Goal: Find specific page/section: Find specific page/section

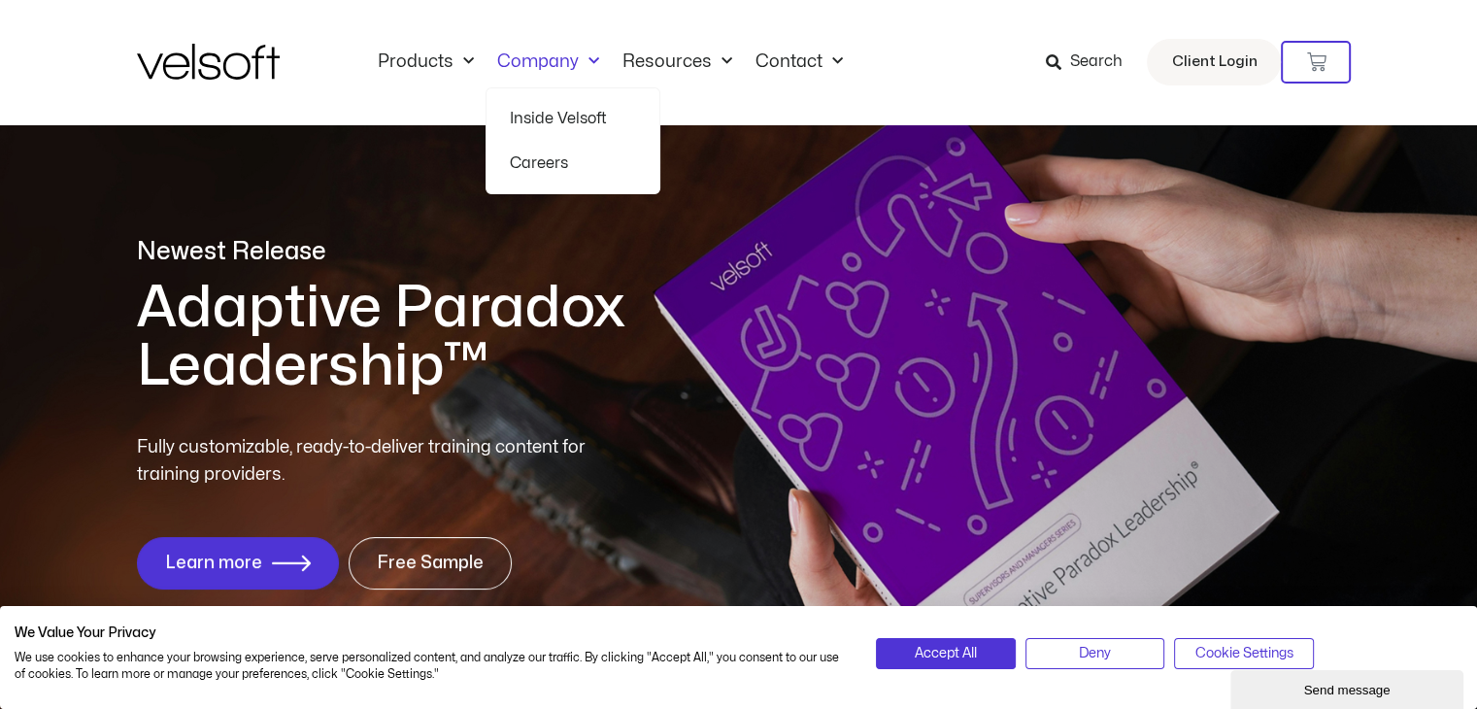
click at [563, 125] on link "Inside Velsoft" at bounding box center [573, 118] width 126 height 45
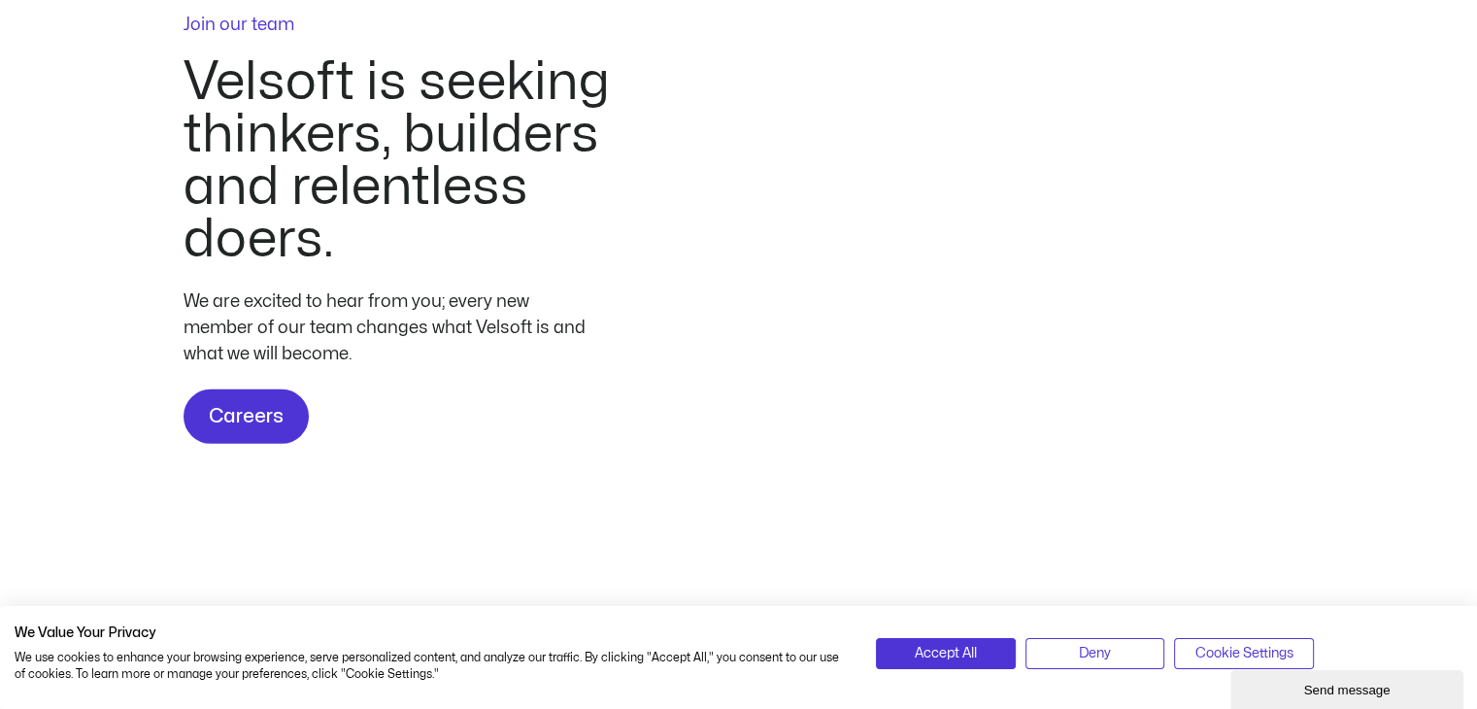
scroll to position [5852, 0]
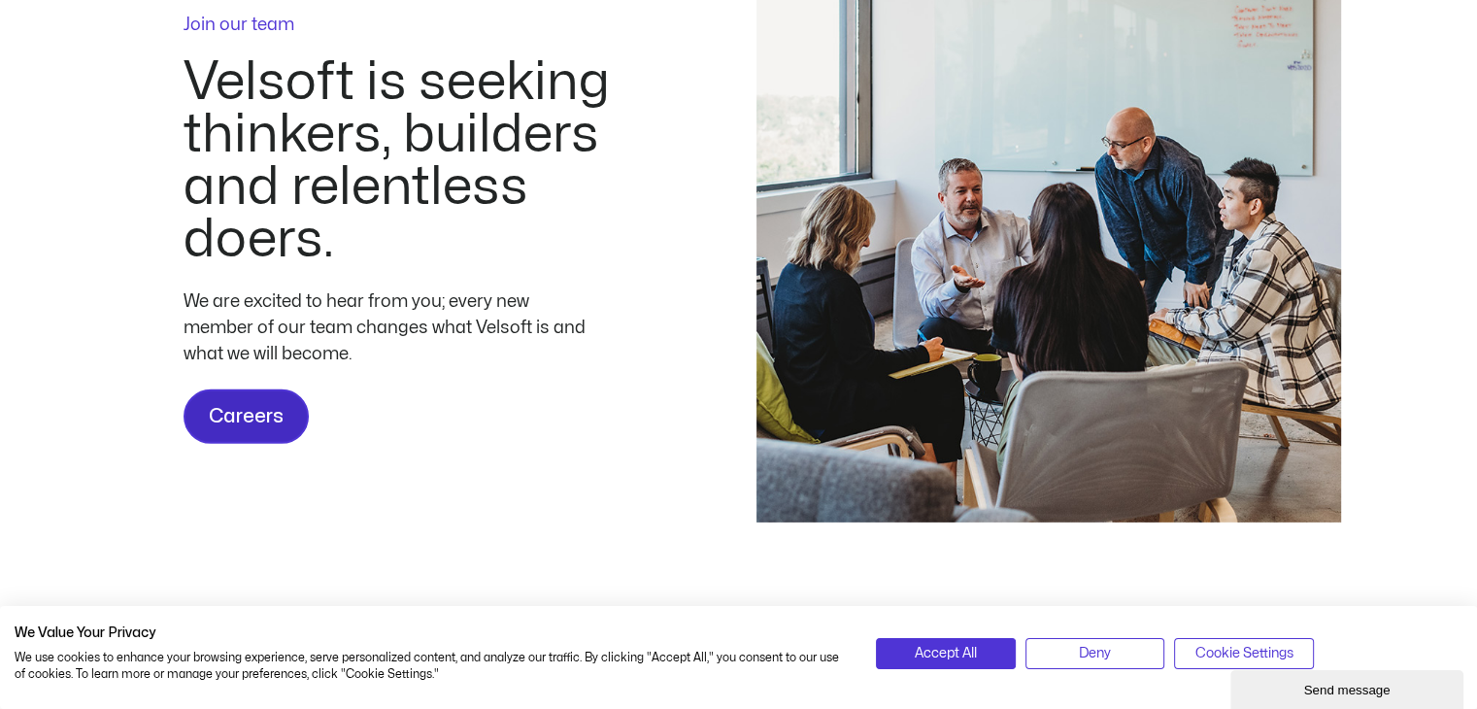
click at [229, 424] on span "Careers" at bounding box center [246, 416] width 75 height 31
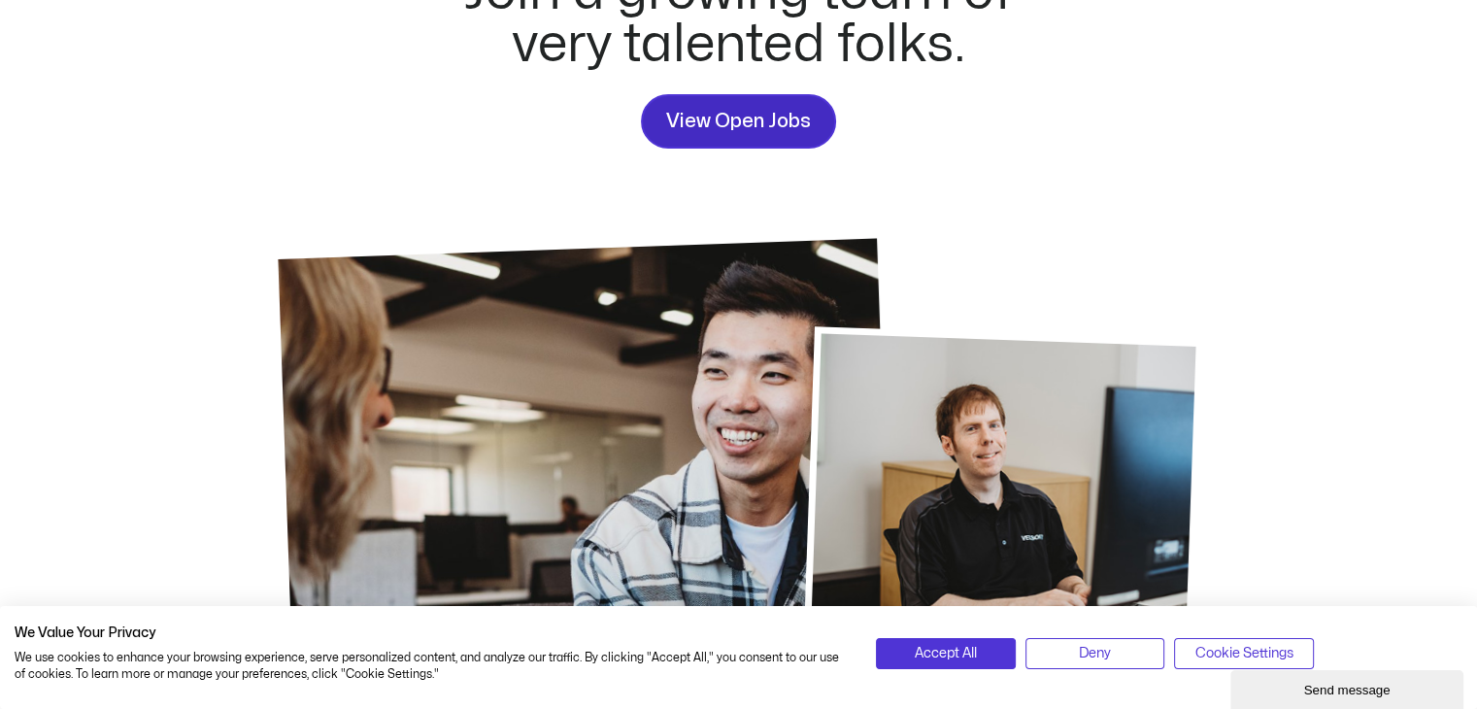
click at [743, 124] on span "View Open Jobs" at bounding box center [738, 121] width 145 height 31
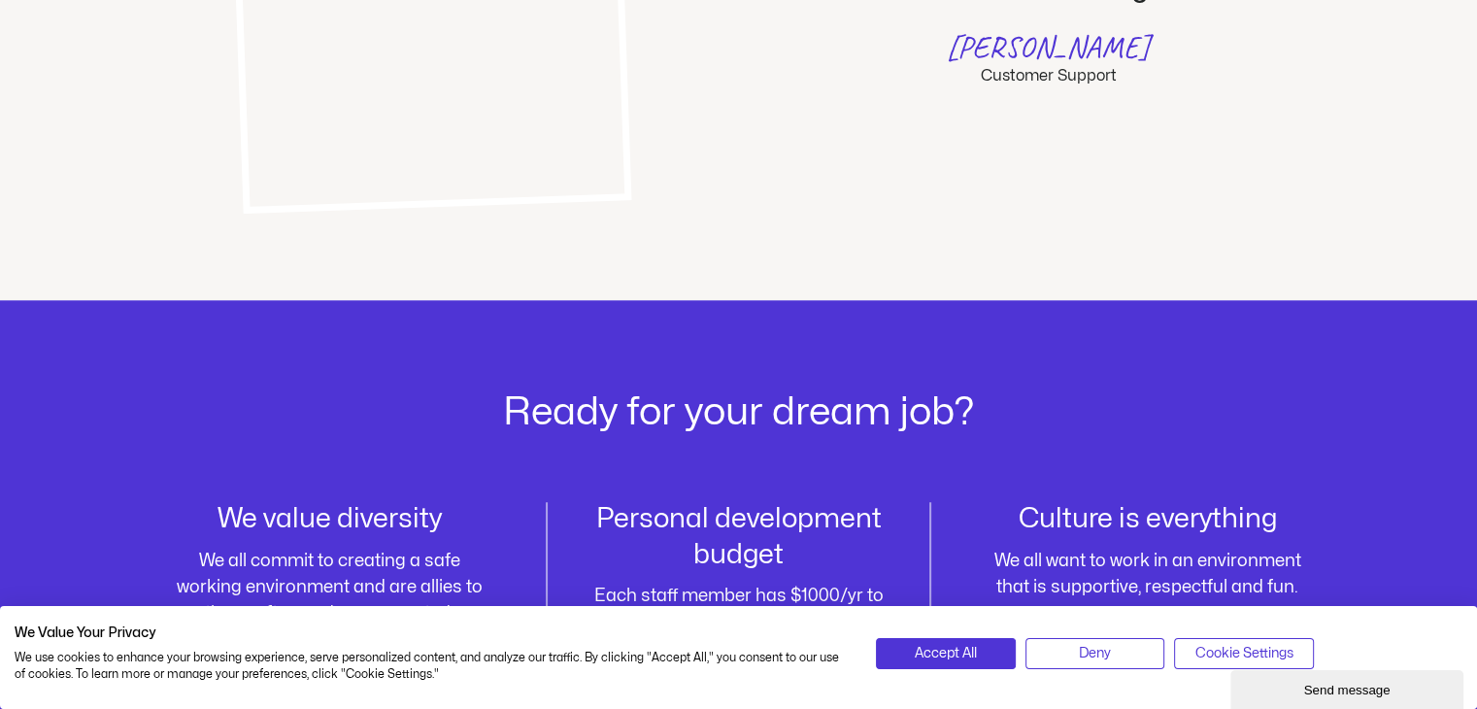
scroll to position [2008, 0]
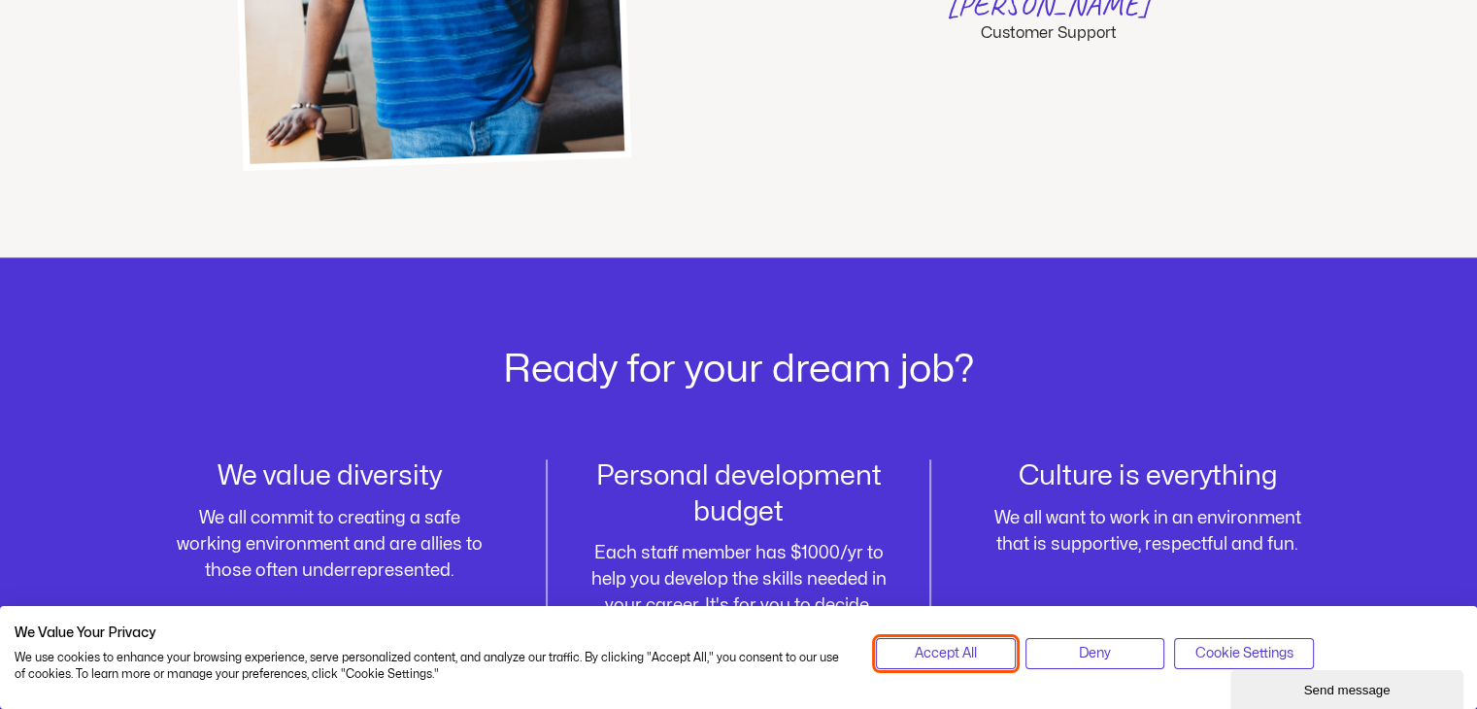
click at [917, 655] on span "Accept All" at bounding box center [946, 653] width 62 height 21
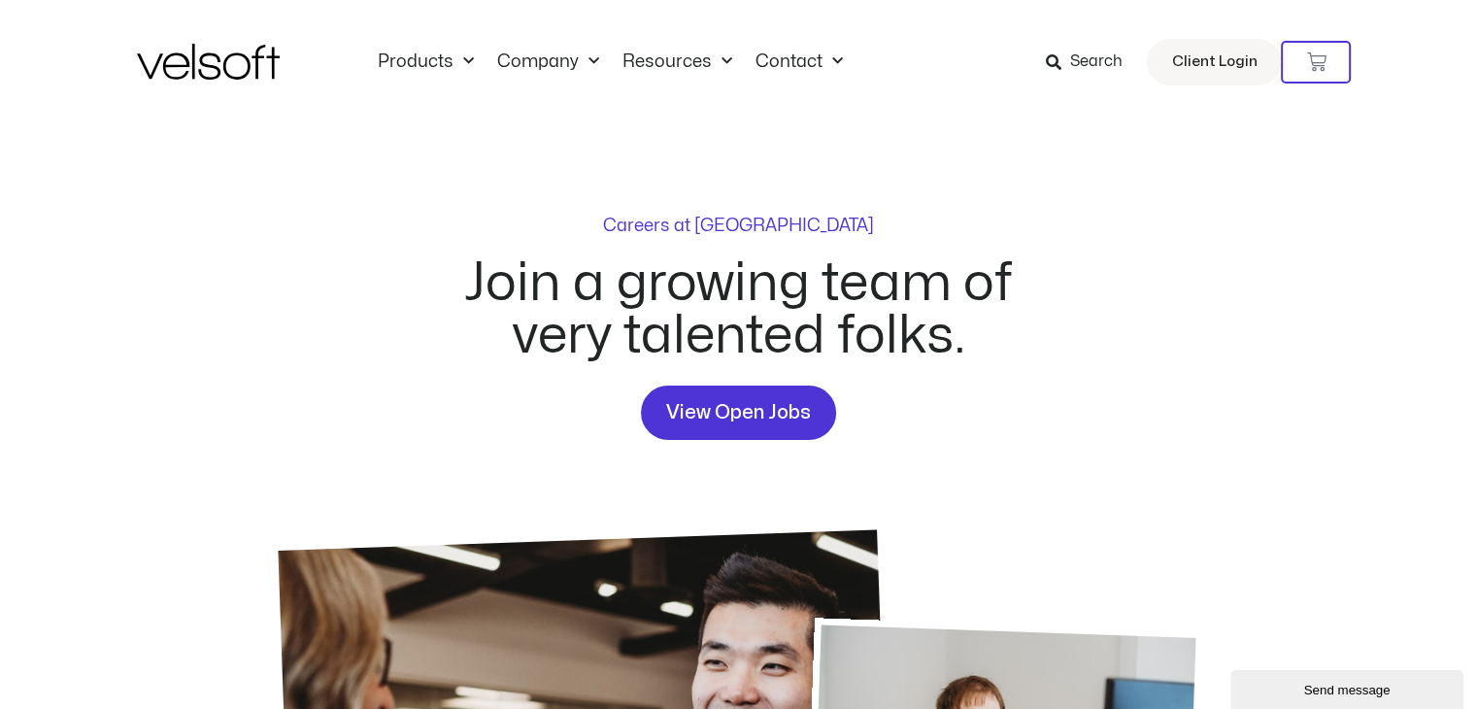
scroll to position [0, 0]
click at [750, 418] on span "View Open Jobs" at bounding box center [738, 412] width 145 height 31
